Goal: Task Accomplishment & Management: Manage account settings

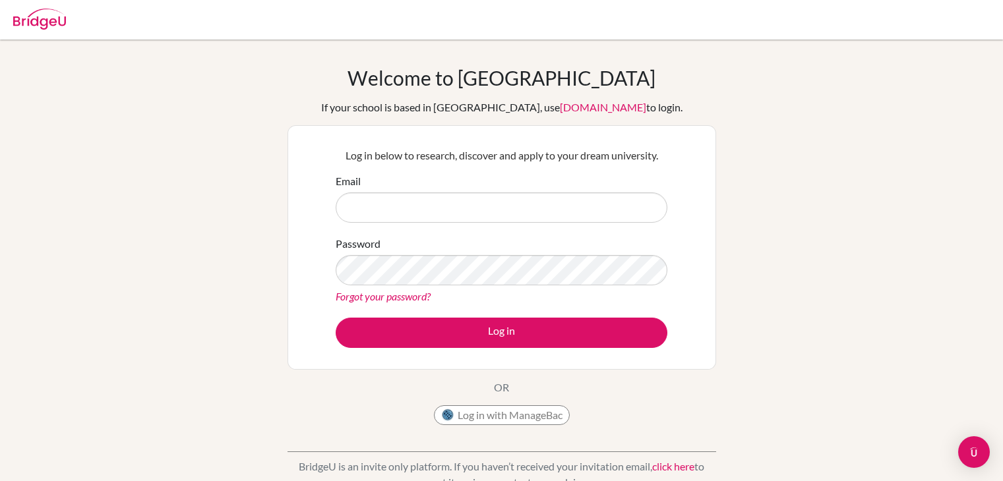
click at [405, 216] on input "Email" at bounding box center [502, 208] width 332 height 30
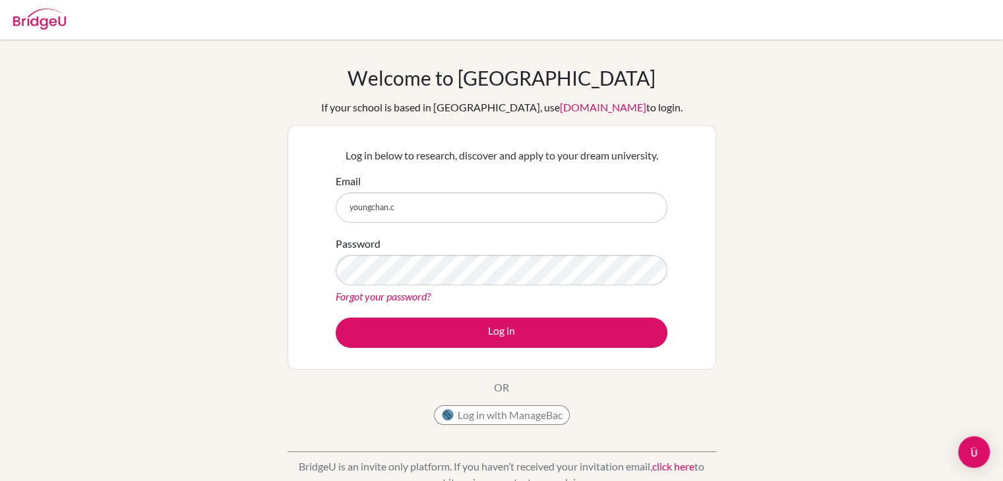
click at [976, 259] on div "Welcome to BridgeU If your school is based in China, use app.bridge-u.com.cn to…" at bounding box center [501, 281] width 1003 height 431
click at [438, 205] on input "youngchan.c" at bounding box center [502, 208] width 332 height 30
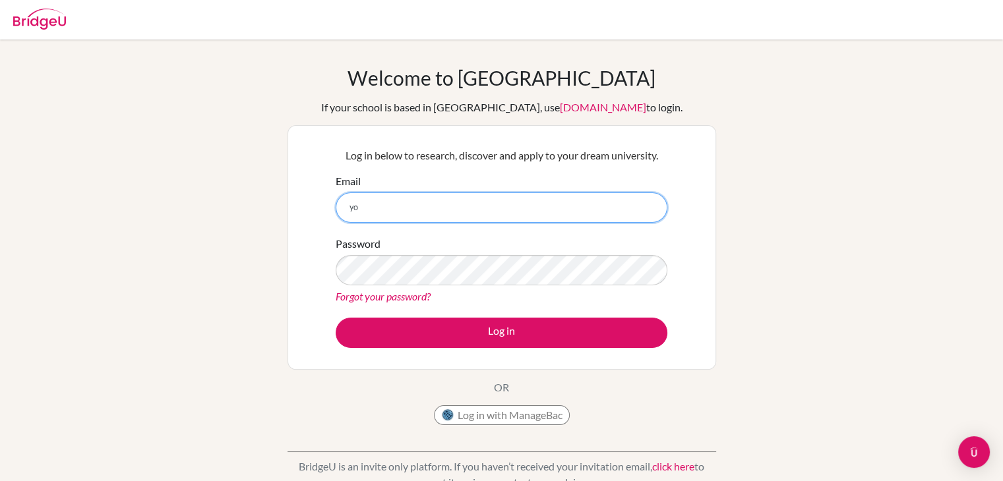
type input "y"
paste input "[EMAIL_ADDRESS][DOMAIN_NAME]"
type input "[EMAIL_ADDRESS][DOMAIN_NAME]"
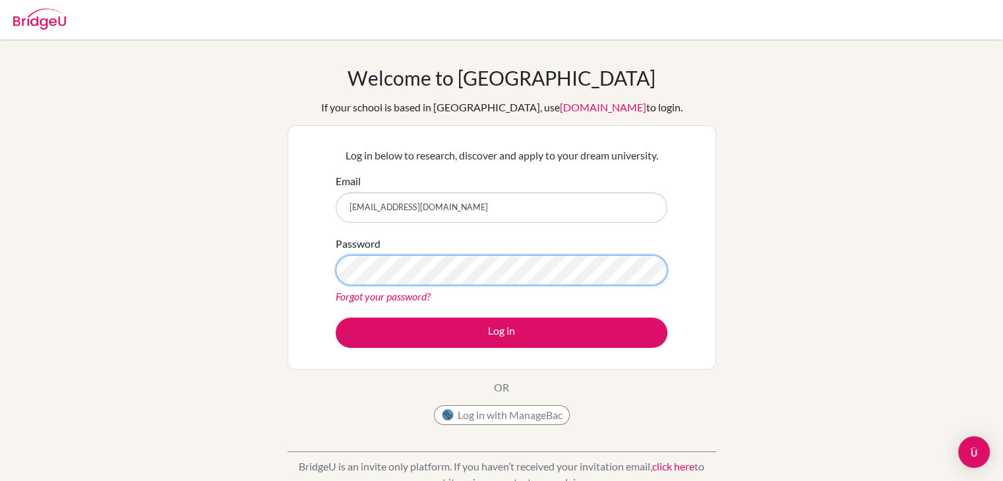
click at [336, 318] on button "Log in" at bounding box center [502, 333] width 332 height 30
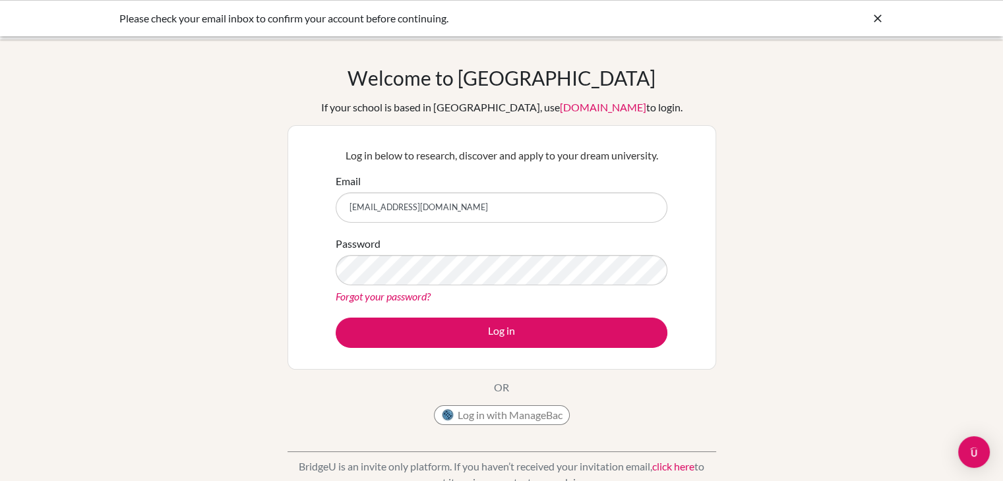
click at [365, 24] on div "Please check your email inbox to confirm your account before continuing." at bounding box center [402, 19] width 567 height 16
click at [336, 318] on button "Log in" at bounding box center [502, 333] width 332 height 30
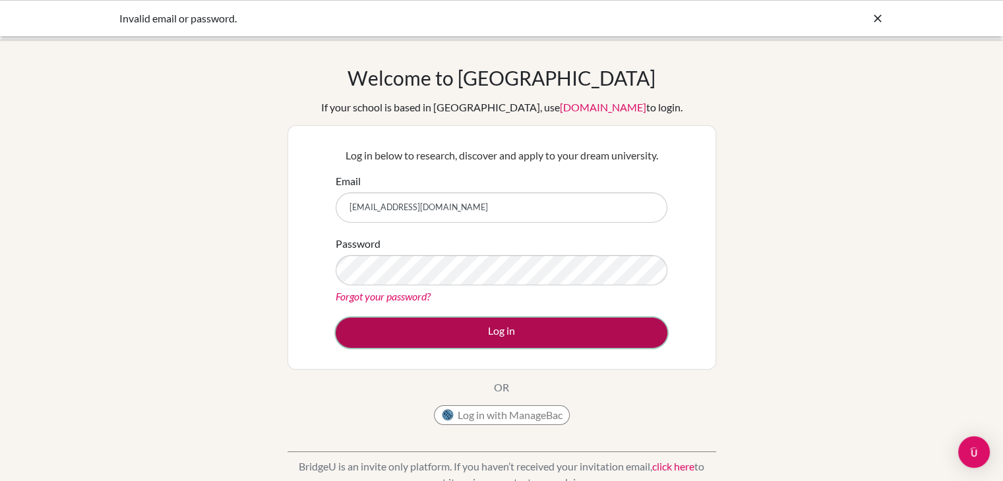
click at [366, 330] on button "Log in" at bounding box center [502, 333] width 332 height 30
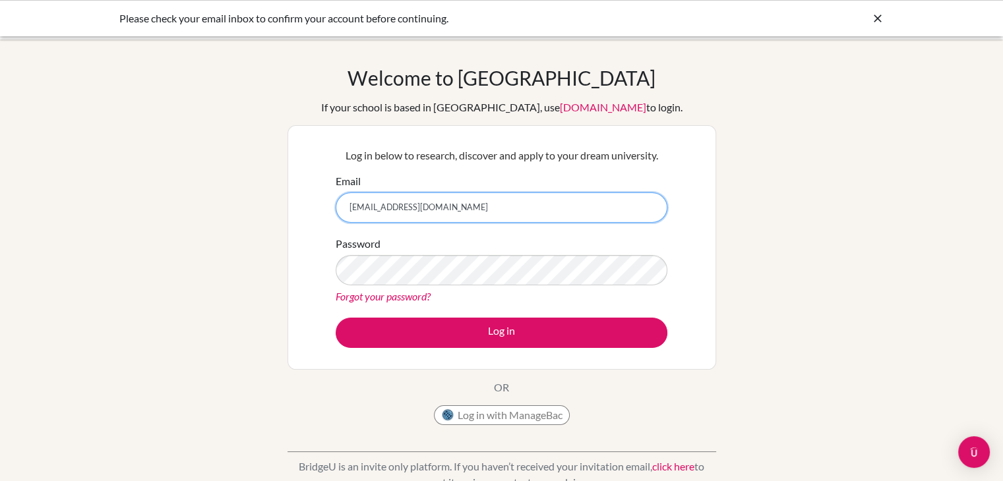
click at [426, 216] on input "[EMAIL_ADDRESS][DOMAIN_NAME]" at bounding box center [502, 208] width 332 height 30
click at [434, 201] on input "[EMAIL_ADDRESS][DOMAIN_NAME]" at bounding box center [502, 208] width 332 height 30
click at [470, 198] on input "[EMAIL_ADDRESS][DOMAIN_NAME]" at bounding box center [502, 208] width 332 height 30
type input "y"
type input "choyoungchan415@gmail.com"
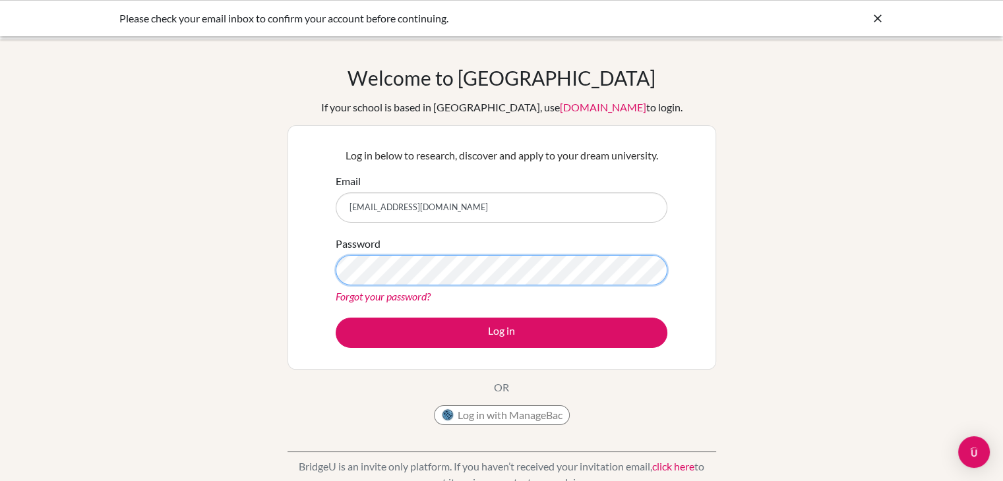
click at [336, 318] on button "Log in" at bounding box center [502, 333] width 332 height 30
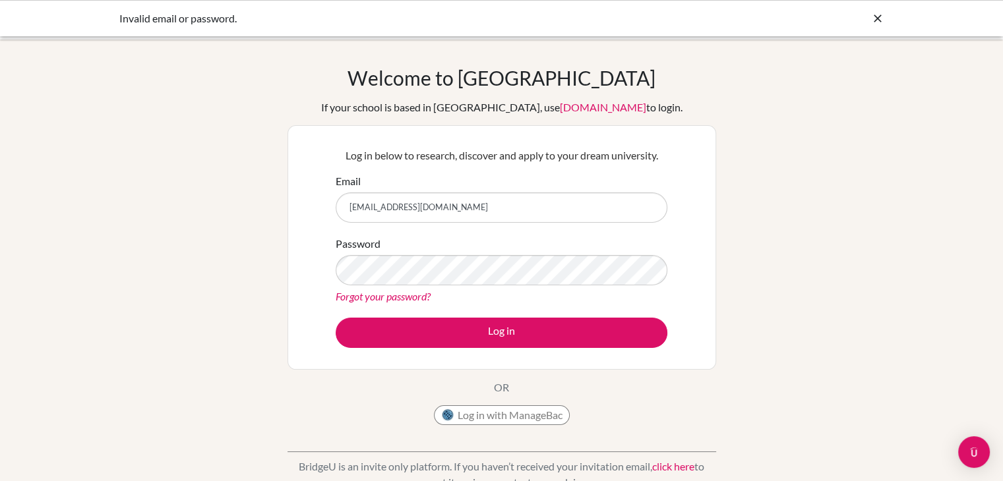
click at [433, 227] on form "Email choyoungchan415@gmail.com Password Forgot your password? Log in" at bounding box center [502, 260] width 332 height 175
click at [427, 219] on input "choyoungchan415@gmail.com" at bounding box center [502, 208] width 332 height 30
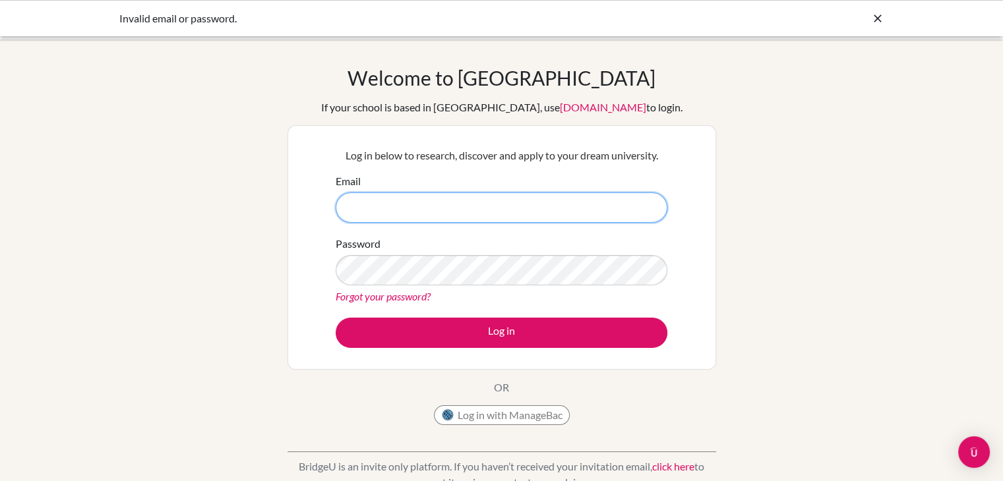
paste input "youngchan.c2026@asbsk.ac.th"
type input "youngchan.c2026@asbsk.ac.th"
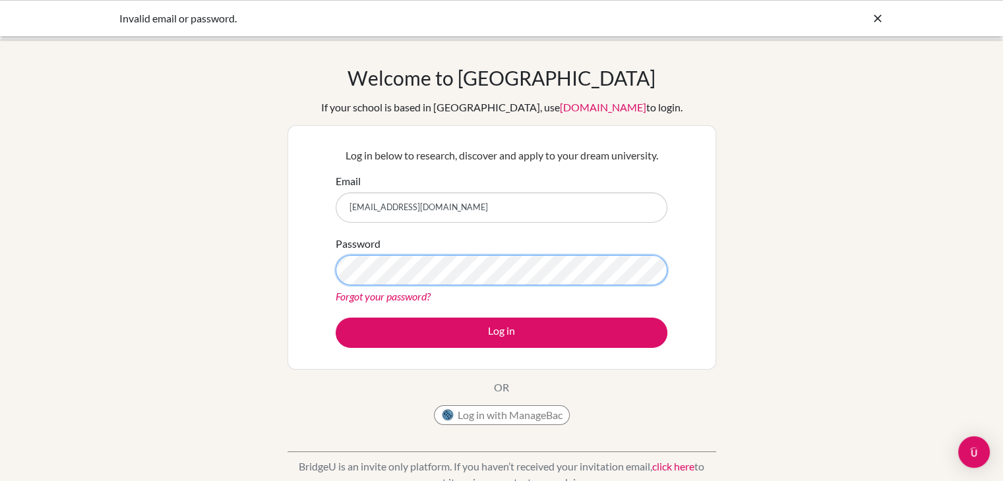
click at [336, 318] on button "Log in" at bounding box center [502, 333] width 332 height 30
click at [437, 152] on p "Log in below to research, discover and apply to your dream university." at bounding box center [502, 156] width 332 height 16
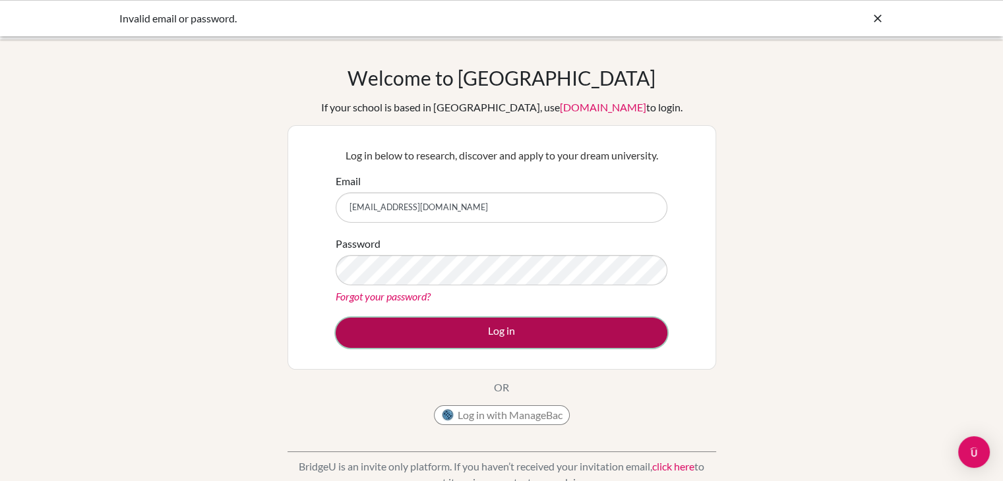
click at [384, 330] on button "Log in" at bounding box center [502, 333] width 332 height 30
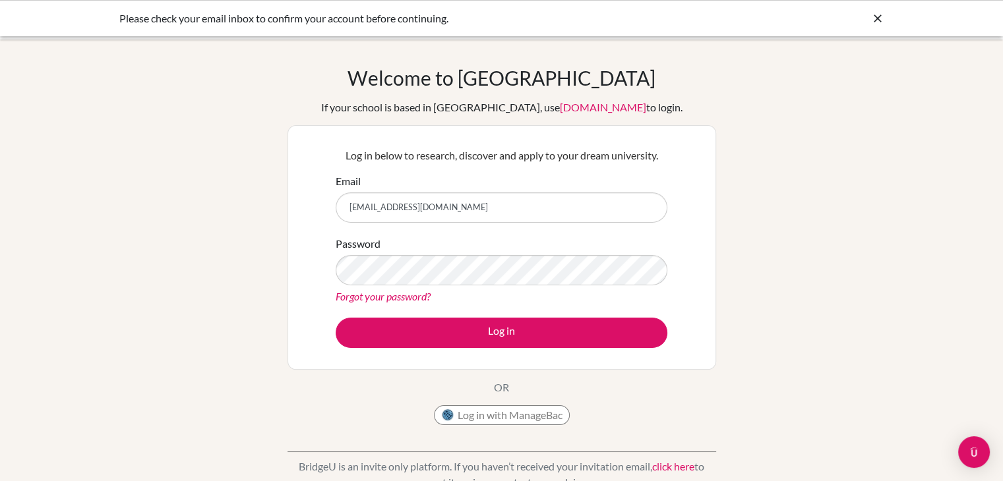
click at [826, 184] on div "Welcome to [GEOGRAPHIC_DATA] If your school is based in [GEOGRAPHIC_DATA], use …" at bounding box center [501, 281] width 1003 height 431
click at [184, 24] on div "Please check your email inbox to confirm your account before continuing." at bounding box center [402, 19] width 567 height 16
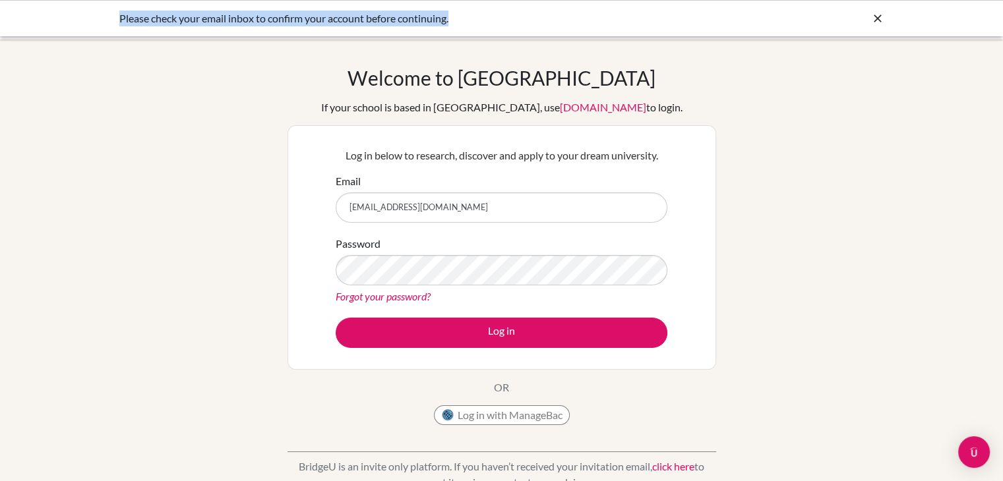
click at [184, 24] on div "Please check your email inbox to confirm your account before continuing." at bounding box center [402, 19] width 567 height 16
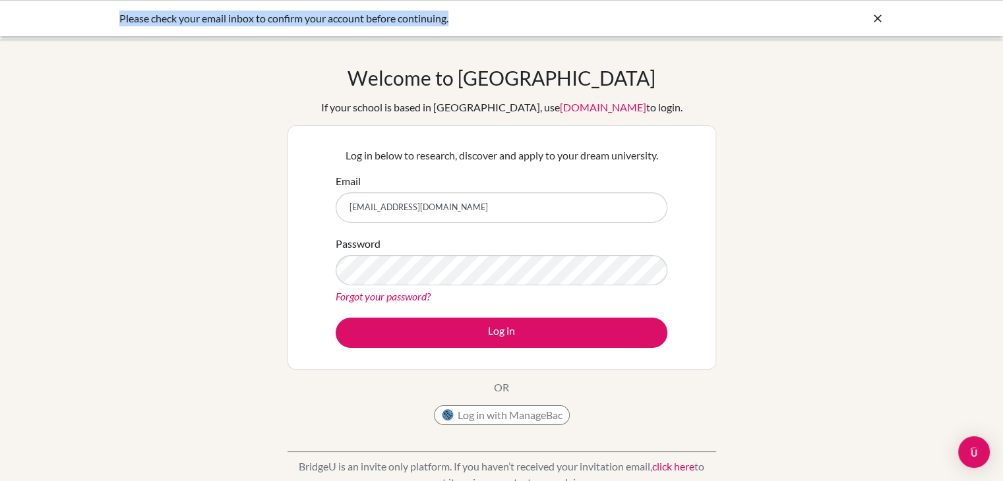
click at [184, 24] on div "Please check your email inbox to confirm your account before continuing." at bounding box center [402, 19] width 567 height 16
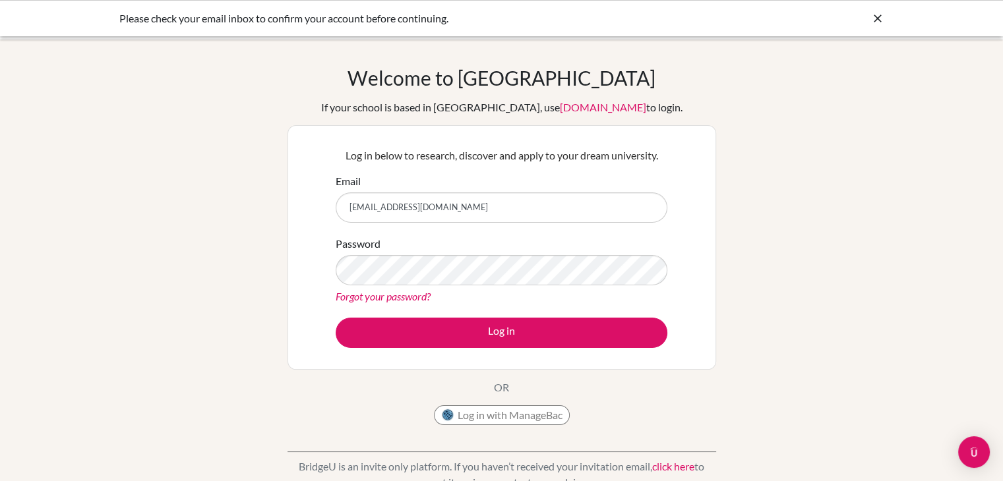
click at [485, 237] on div "Password Forgot your password?" at bounding box center [502, 270] width 332 height 69
click at [477, 248] on div "Password Forgot your password?" at bounding box center [502, 270] width 332 height 69
click at [477, 251] on div "Password Forgot your password?" at bounding box center [502, 270] width 332 height 69
click at [336, 318] on button "Log in" at bounding box center [502, 333] width 332 height 30
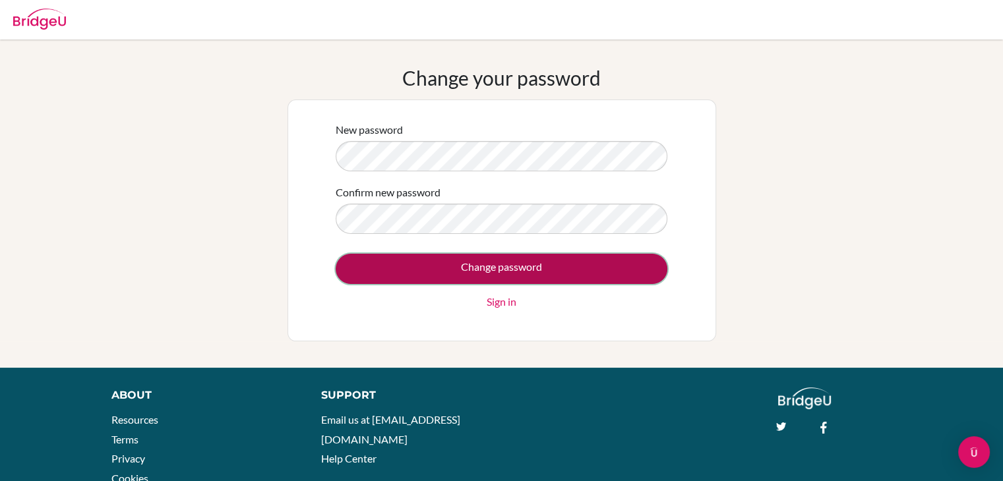
click at [372, 268] on input "Change password" at bounding box center [502, 269] width 332 height 30
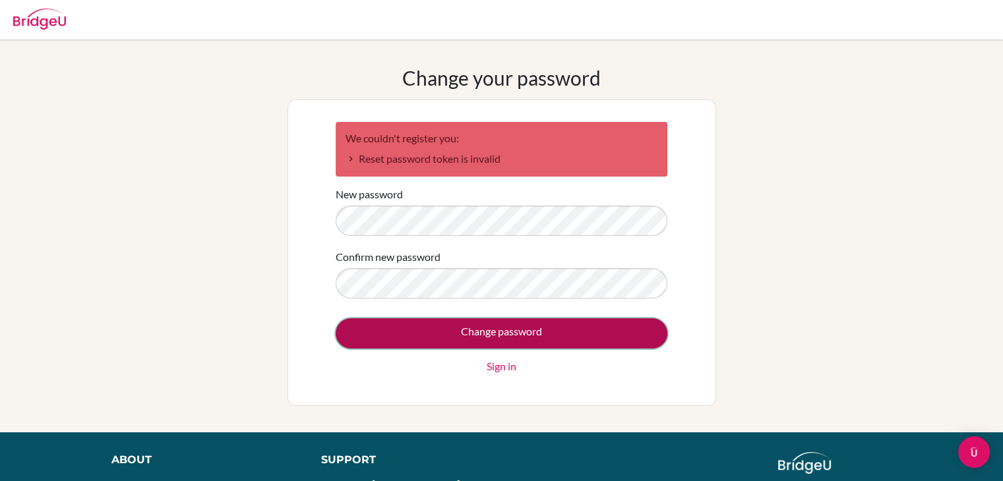
click at [384, 320] on input "Change password" at bounding box center [502, 334] width 332 height 30
